Goal: Navigation & Orientation: Find specific page/section

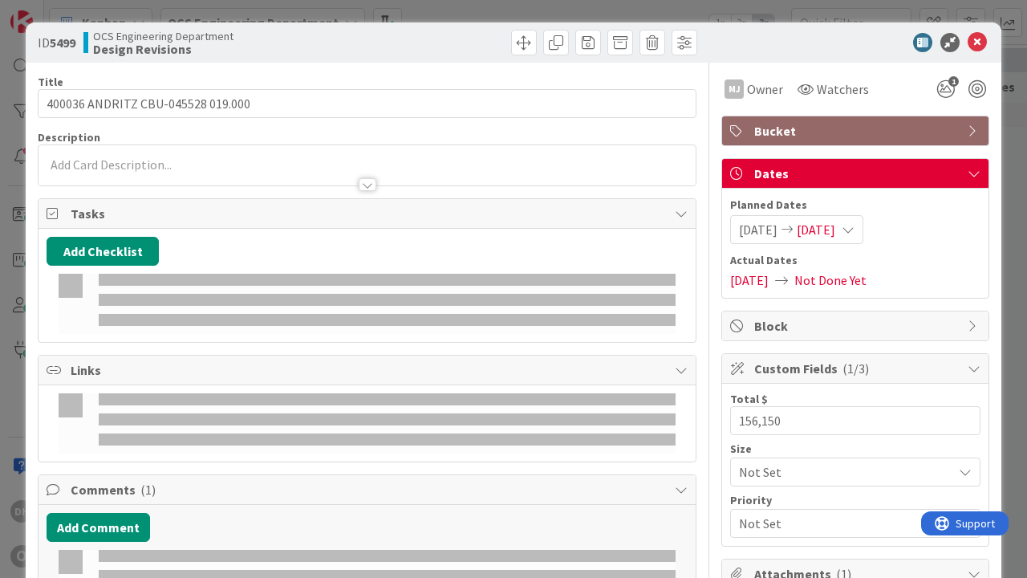
click at [968, 49] on icon at bounding box center [977, 42] width 19 height 19
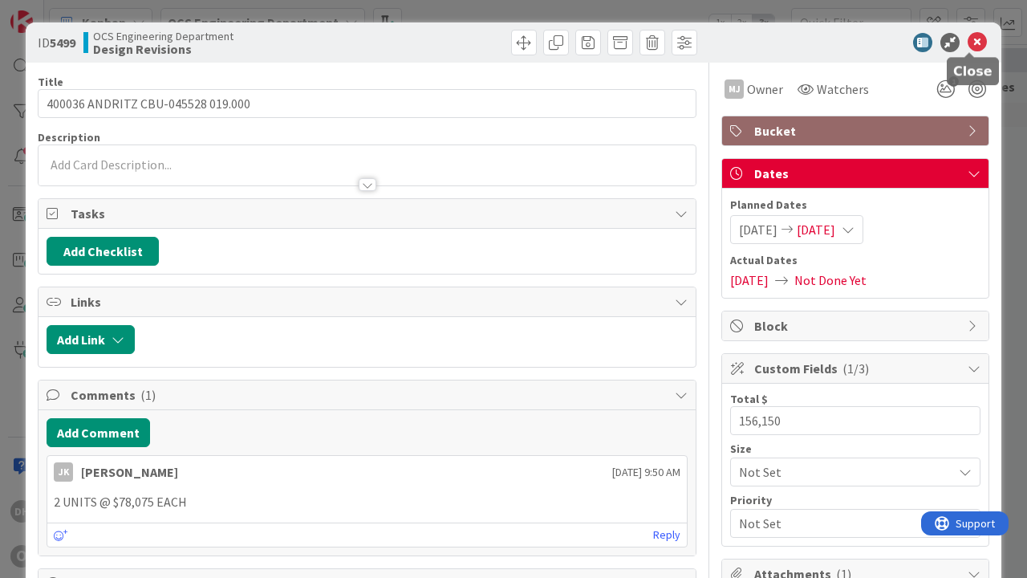
click at [974, 43] on div "Kanban OCS Engineering Department 1x 2x 3x" at bounding box center [535, 22] width 983 height 44
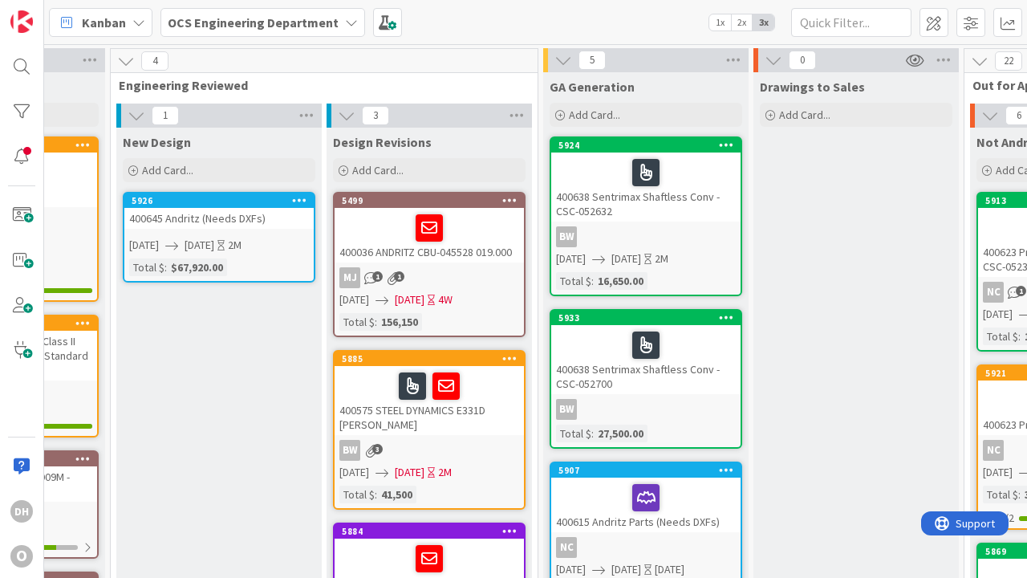
scroll to position [0, 149]
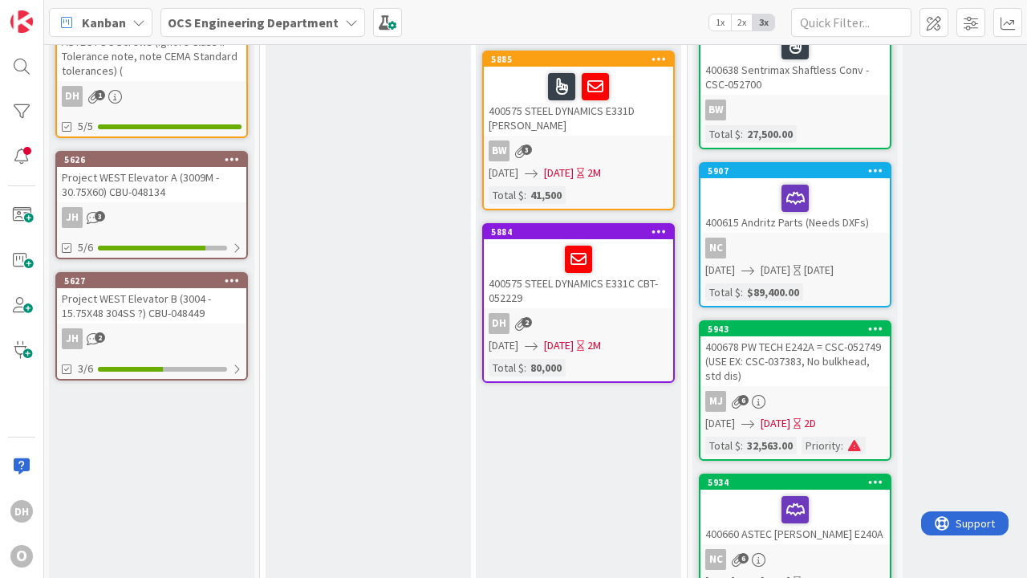
scroll to position [299, 0]
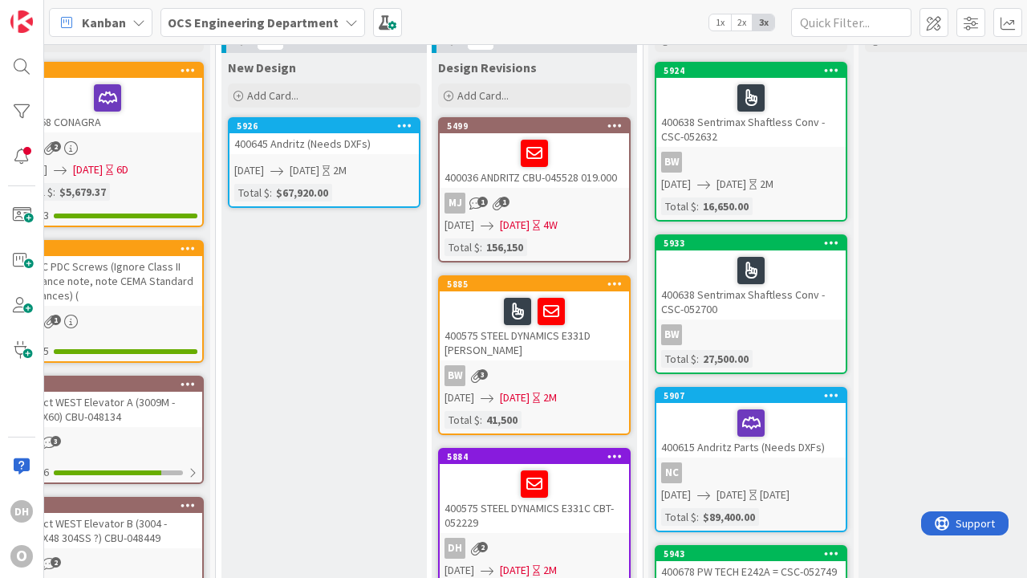
scroll to position [75, 0]
